Goal: Task Accomplishment & Management: Use online tool/utility

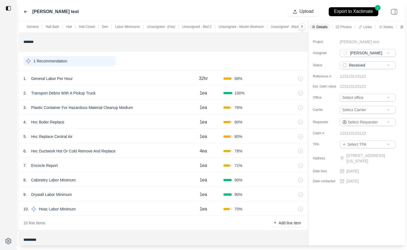
click at [25, 12] on icon at bounding box center [25, 11] width 4 height 4
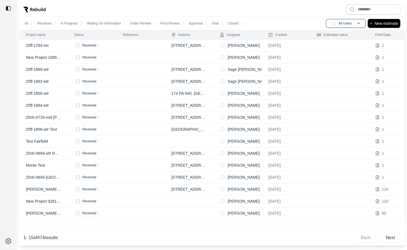
click at [148, 93] on td at bounding box center [140, 93] width 48 height 12
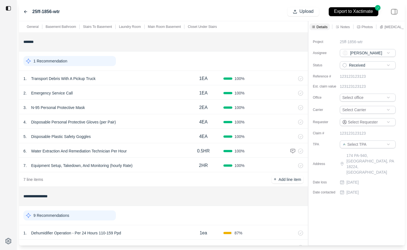
click at [26, 12] on icon at bounding box center [25, 11] width 4 height 4
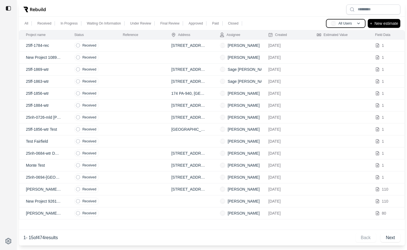
click at [334, 24] on span "AU" at bounding box center [334, 24] width 6 height 6
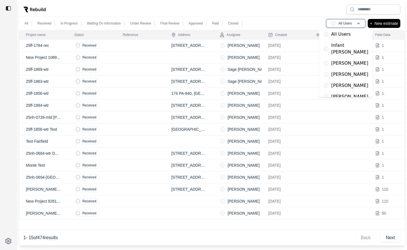
scroll to position [5, 0]
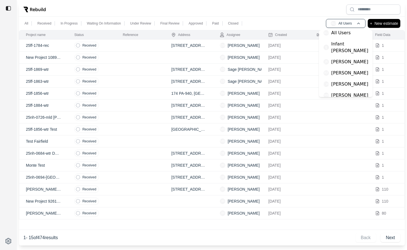
click at [333, 81] on p "[PERSON_NAME]" at bounding box center [349, 84] width 37 height 7
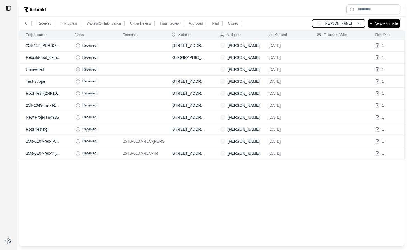
click at [334, 26] on button "CW [PERSON_NAME]" at bounding box center [339, 23] width 54 height 9
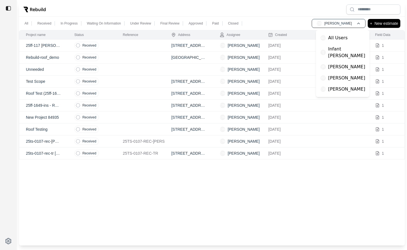
click at [338, 75] on p "[PERSON_NAME]" at bounding box center [346, 78] width 37 height 7
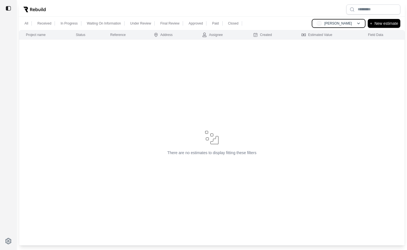
click at [342, 27] on button "RF [PERSON_NAME]" at bounding box center [339, 23] width 54 height 9
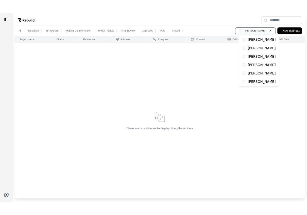
scroll to position [38, 0]
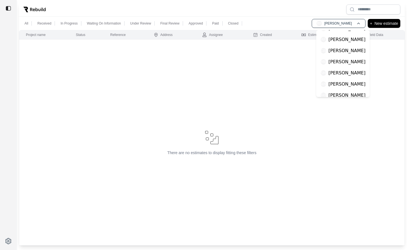
click at [338, 70] on p "[PERSON_NAME]" at bounding box center [346, 73] width 37 height 7
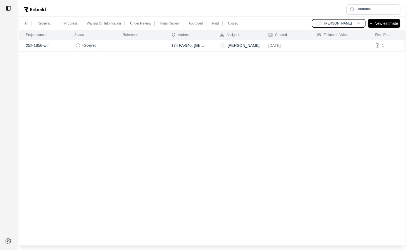
click at [335, 22] on p "[PERSON_NAME]" at bounding box center [338, 23] width 28 height 4
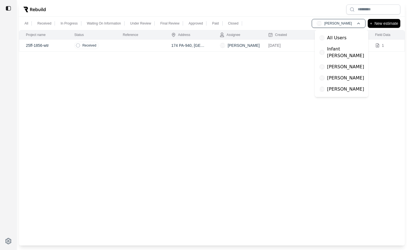
click at [335, 37] on p "All Users" at bounding box center [336, 38] width 19 height 7
